Goal: Task Accomplishment & Management: Manage account settings

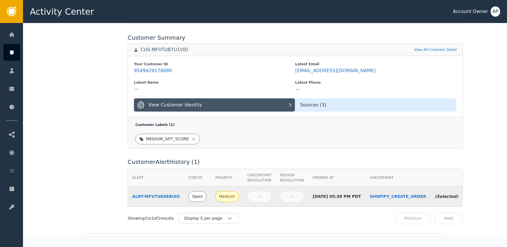
scroll to position [223, 0]
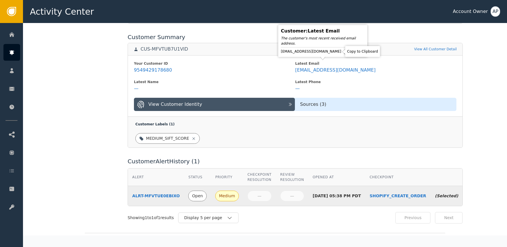
click at [343, 53] on icon at bounding box center [346, 52] width 6 height 6
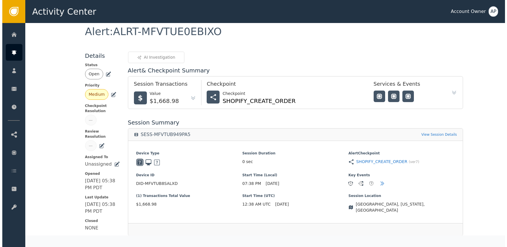
scroll to position [0, 0]
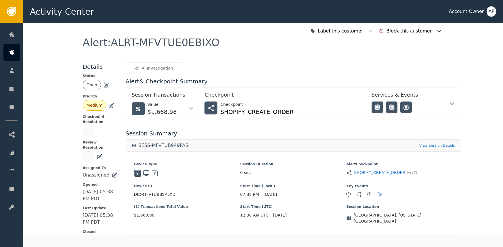
click at [100, 82] on div "Open" at bounding box center [100, 85] width 35 height 11
click at [104, 85] on icon at bounding box center [106, 85] width 4 height 4
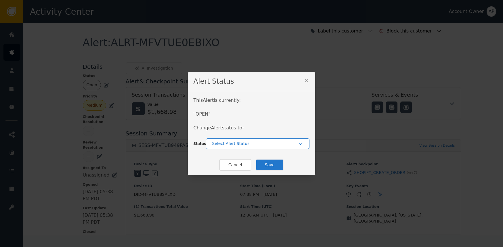
click at [235, 145] on div "Select Alert Status" at bounding box center [255, 144] width 86 height 6
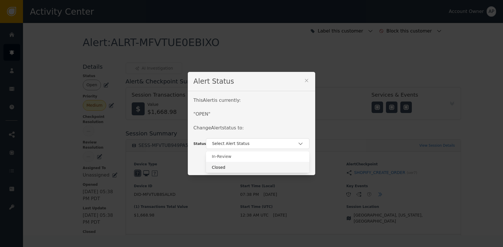
click at [247, 164] on div "Closed" at bounding box center [258, 167] width 92 height 6
click at [266, 162] on button "Save" at bounding box center [270, 165] width 28 height 12
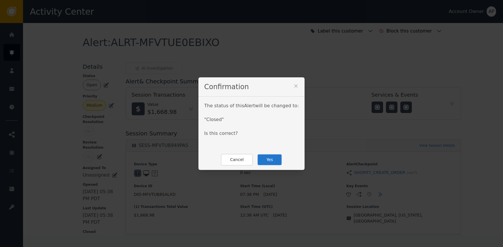
click at [270, 161] on button "Yes" at bounding box center [269, 160] width 25 height 12
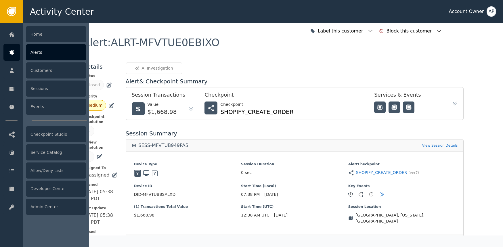
click at [20, 48] on div at bounding box center [11, 52] width 17 height 17
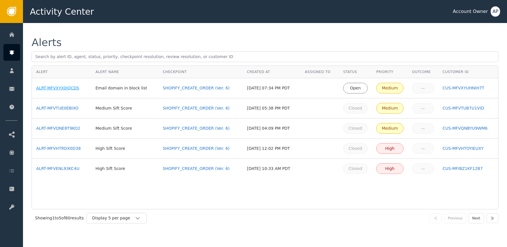
click at [78, 86] on div "ALRT-MFVXYX0JQCDS" at bounding box center [61, 88] width 51 height 6
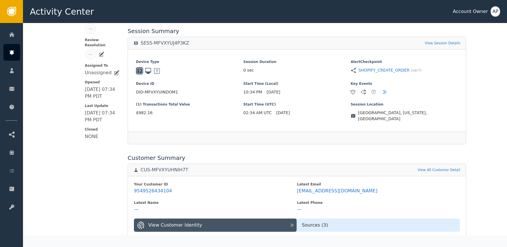
scroll to position [119, 0]
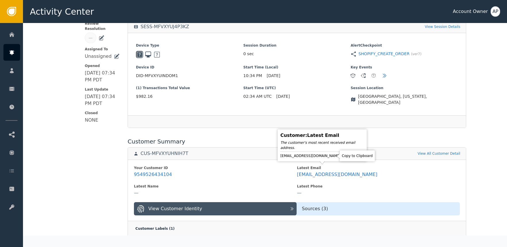
click at [343, 156] on icon at bounding box center [346, 156] width 6 height 6
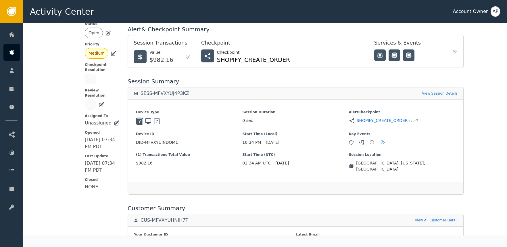
scroll to position [0, 0]
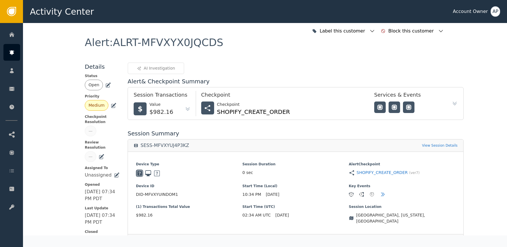
click at [107, 85] on icon at bounding box center [109, 84] width 4 height 4
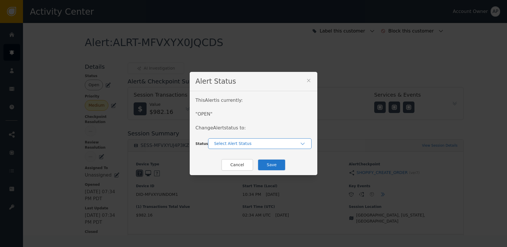
click at [230, 148] on div "Select Alert Status" at bounding box center [259, 143] width 103 height 11
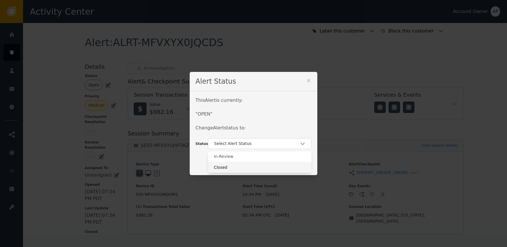
drag, startPoint x: 238, startPoint y: 165, endPoint x: 252, endPoint y: 166, distance: 13.9
click at [238, 165] on div "Closed" at bounding box center [260, 167] width 92 height 6
click at [279, 164] on button "Save" at bounding box center [272, 165] width 28 height 12
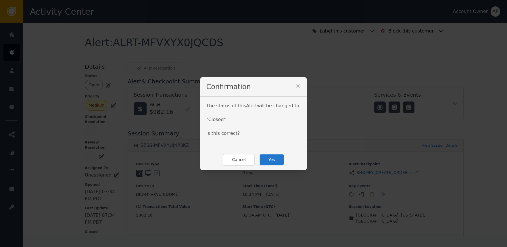
click at [275, 159] on button "Yes" at bounding box center [271, 160] width 25 height 12
